Goal: Task Accomplishment & Management: Manage account settings

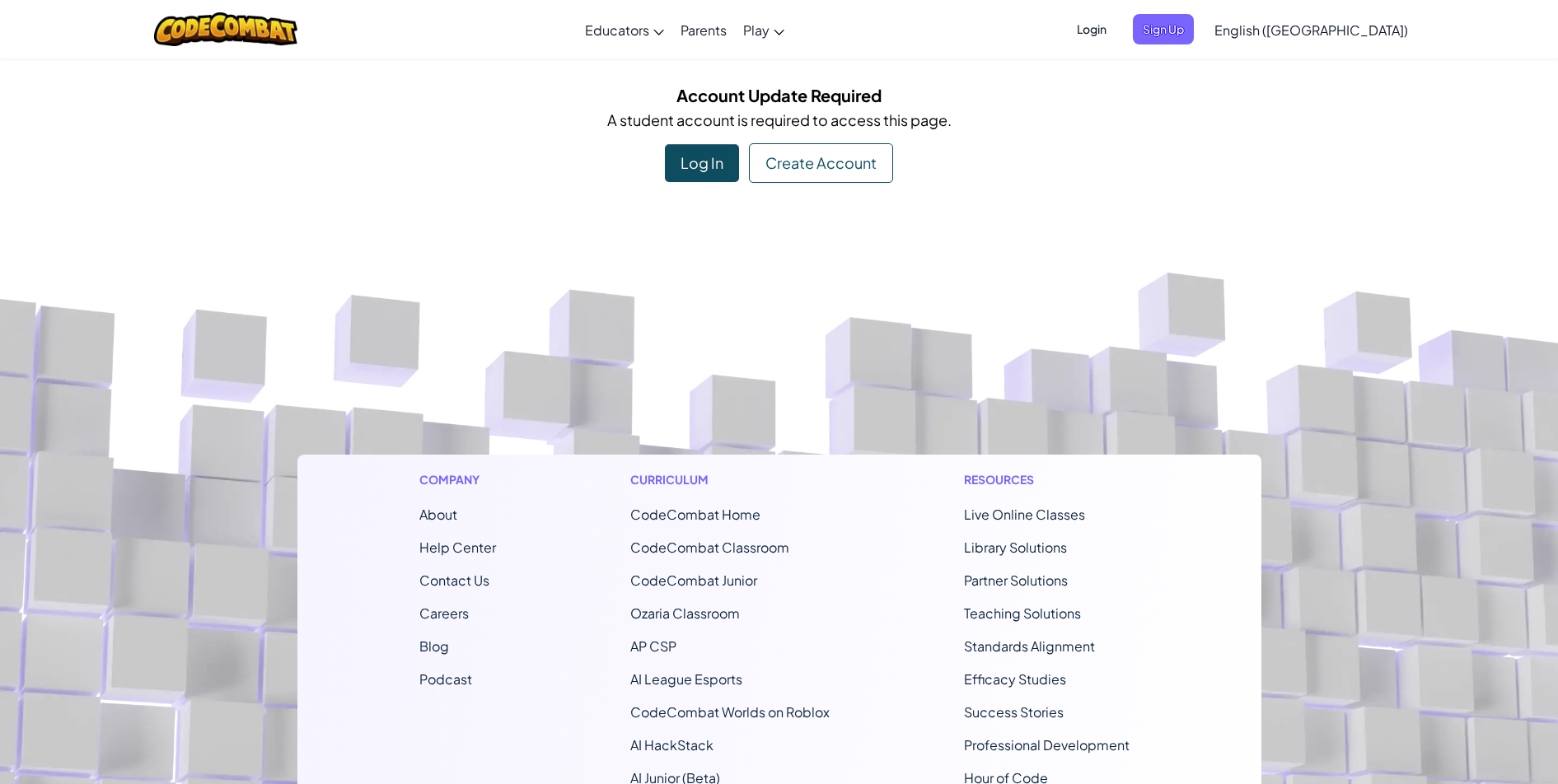
click at [714, 156] on div "Log In" at bounding box center [701, 163] width 74 height 38
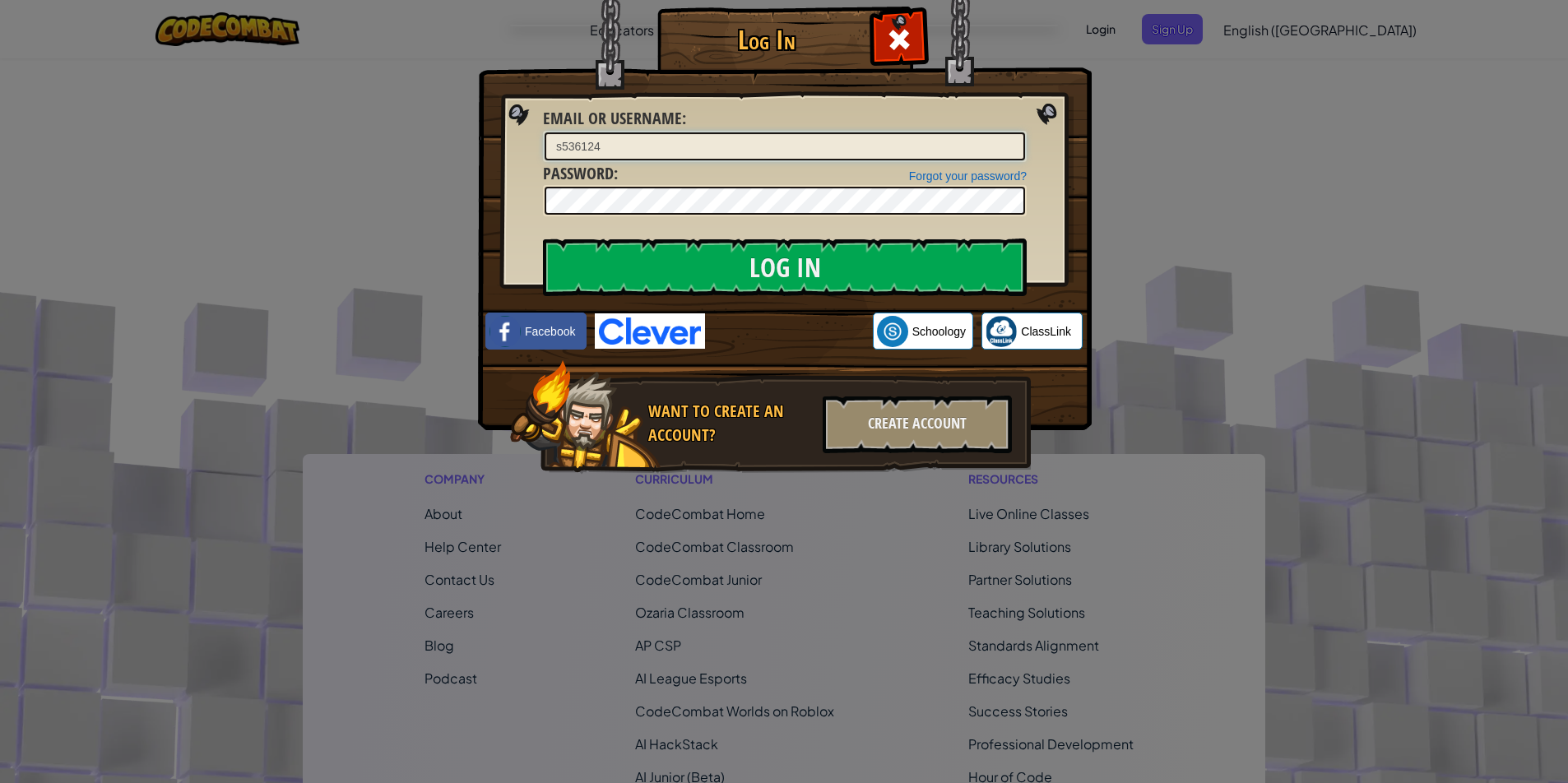
type input "s536124"
click at [543, 238] on input "Log In" at bounding box center [785, 267] width 484 height 58
